Goal: Find contact information: Obtain details needed to contact an individual or organization

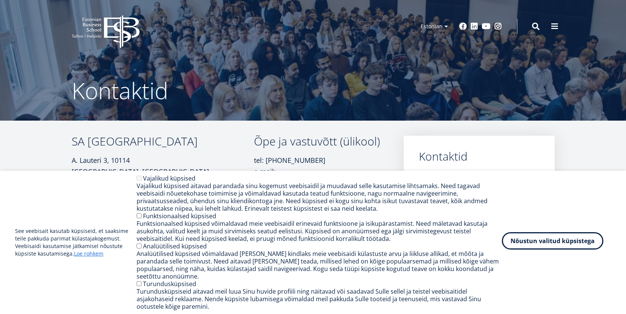
click at [560, 246] on button "Nõustun valitud küpsistega" at bounding box center [553, 241] width 102 height 17
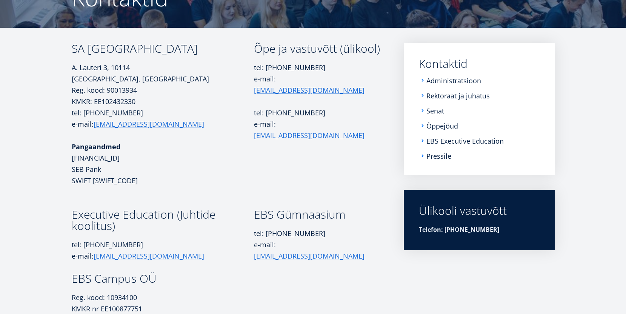
scroll to position [115, 0]
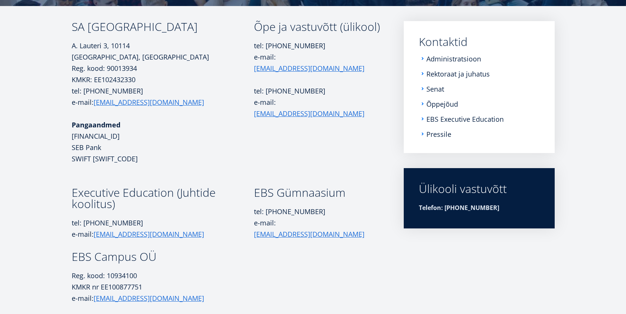
click at [117, 65] on p "A. [STREET_ADDRESS], [GEOGRAPHIC_DATA] kood: 90013934" at bounding box center [163, 57] width 182 height 34
copy p "90013934"
click at [130, 277] on p "Reg. kood: 10934100" at bounding box center [163, 275] width 182 height 11
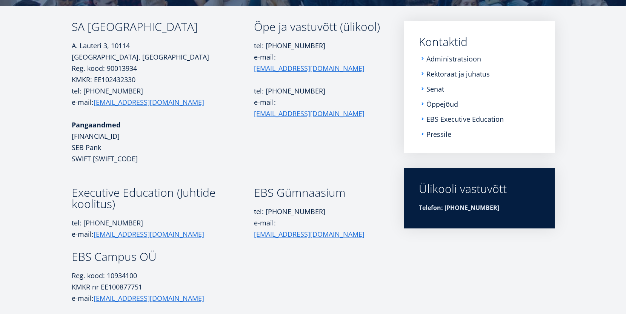
copy p "10934100"
drag, startPoint x: 233, startPoint y: 31, endPoint x: 71, endPoint y: 26, distance: 162.7
click at [71, 26] on div "SA Estonian Business School A. [STREET_ADDRESS][GEOGRAPHIC_DATA] kood: 90013934…" at bounding box center [314, 162] width 544 height 283
copy div "SA [GEOGRAPHIC_DATA]"
